Goal: Information Seeking & Learning: Learn about a topic

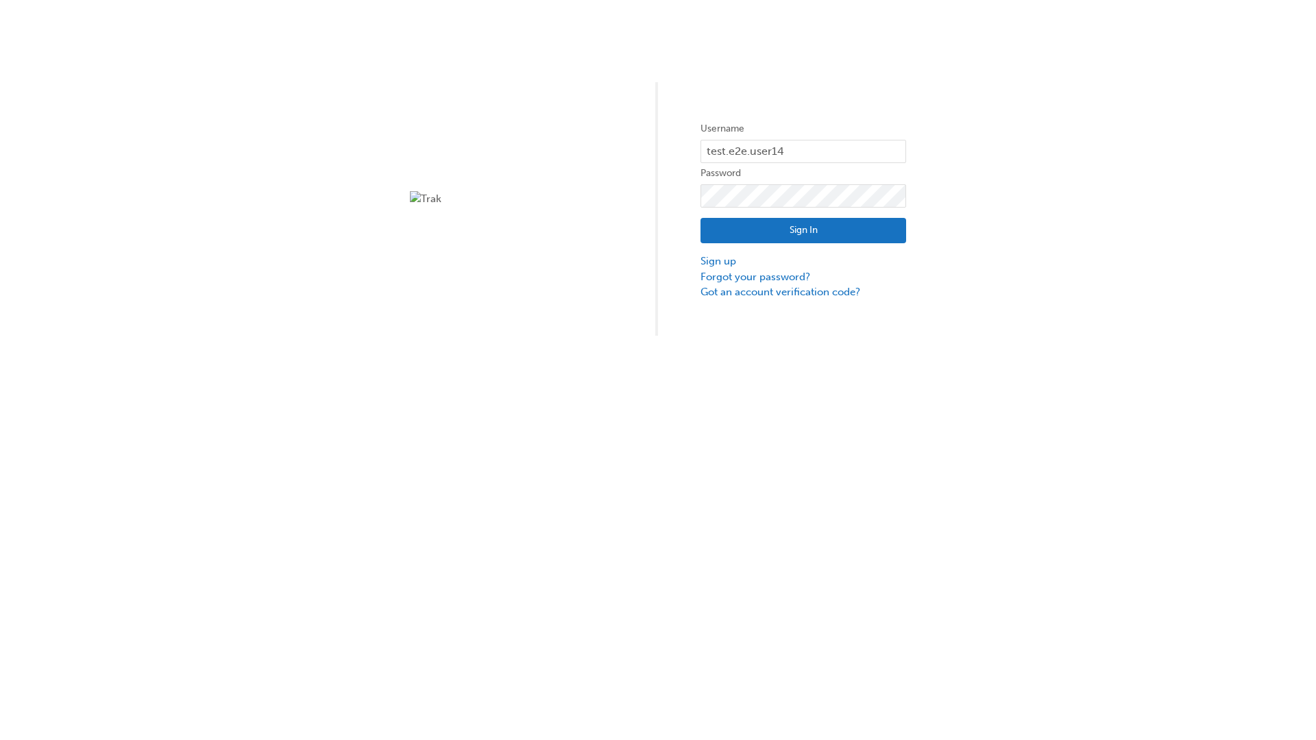
type input "test.e2e.user14"
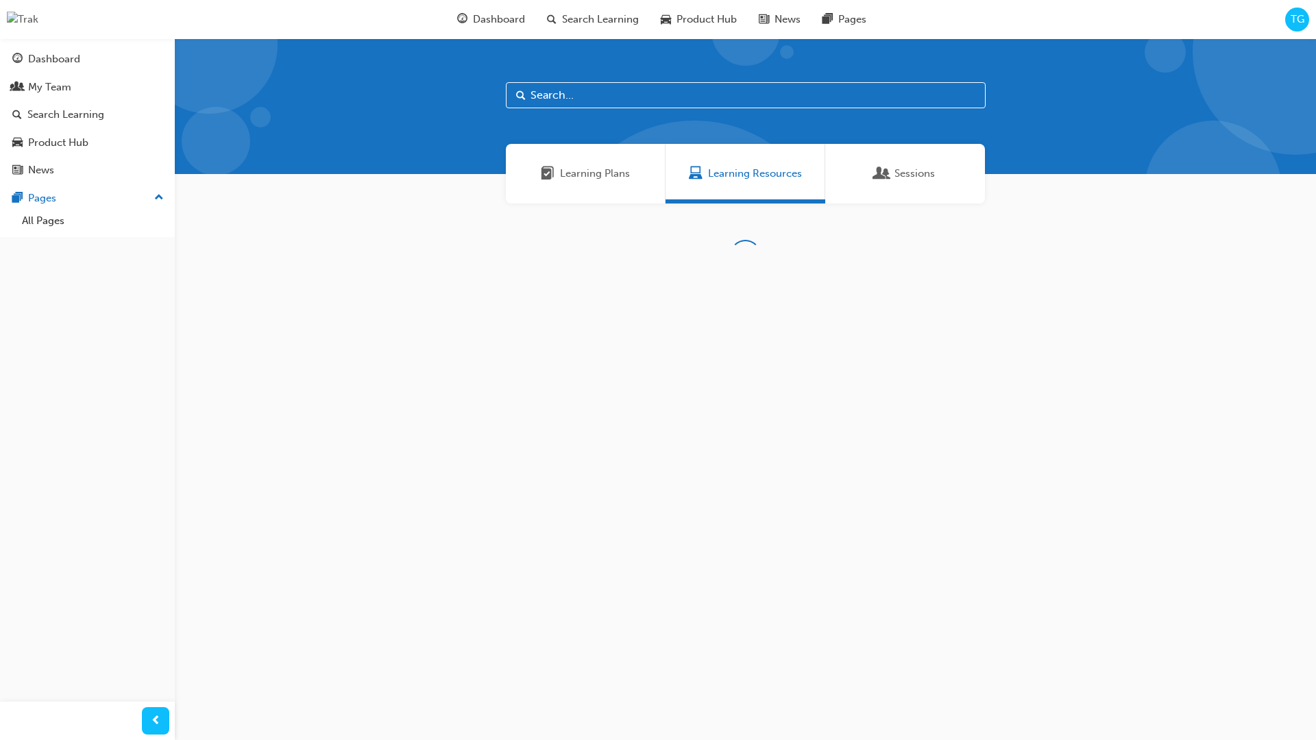
scroll to position [44, 0]
